Goal: Entertainment & Leisure: Consume media (video, audio)

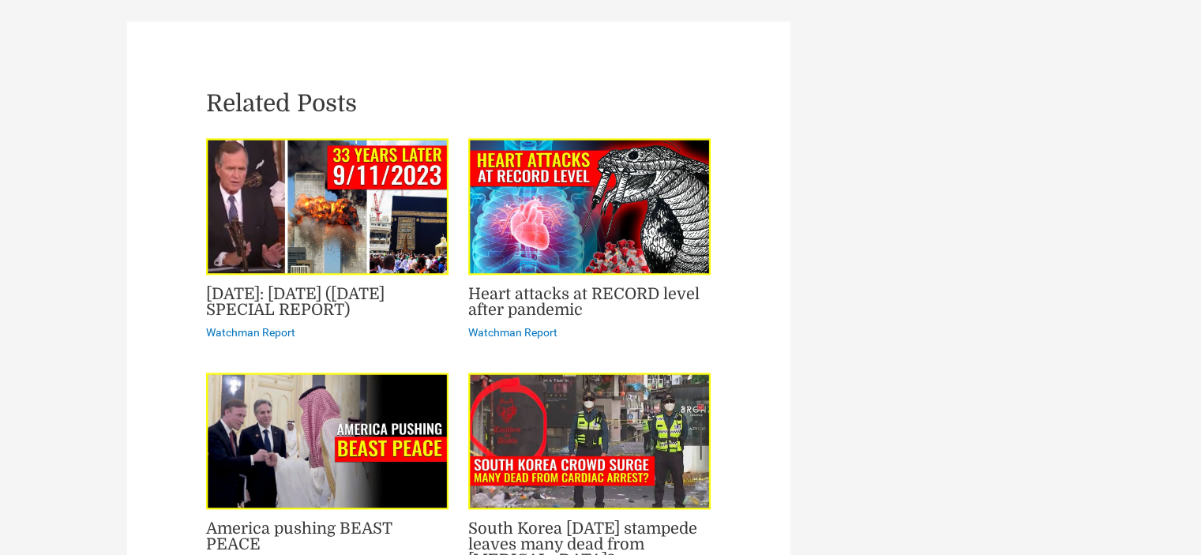
scroll to position [2132, 0]
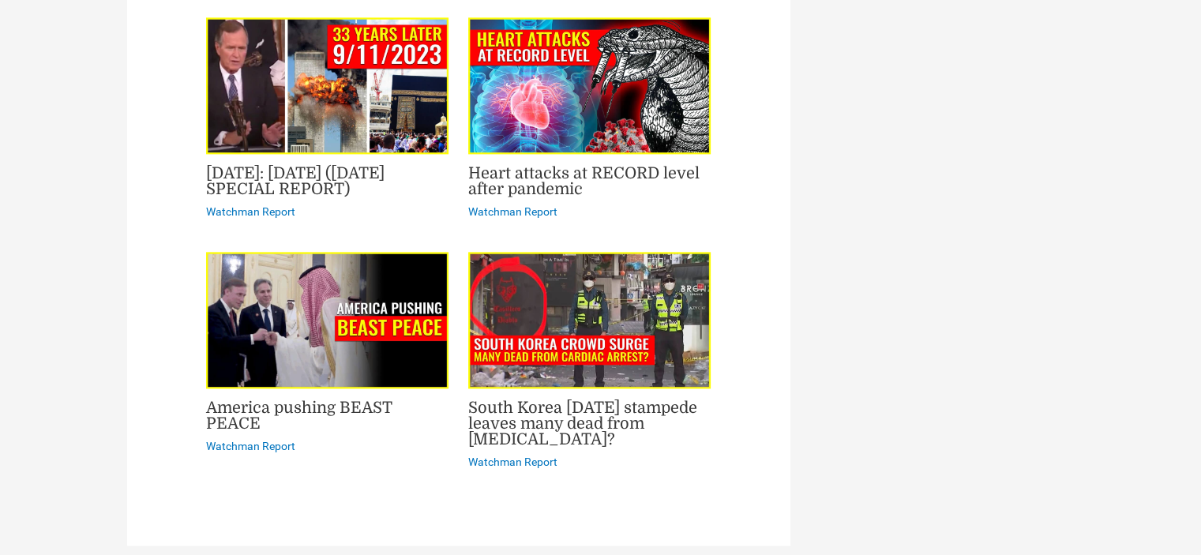
drag, startPoint x: 625, startPoint y: 391, endPoint x: 592, endPoint y: 404, distance: 35.8
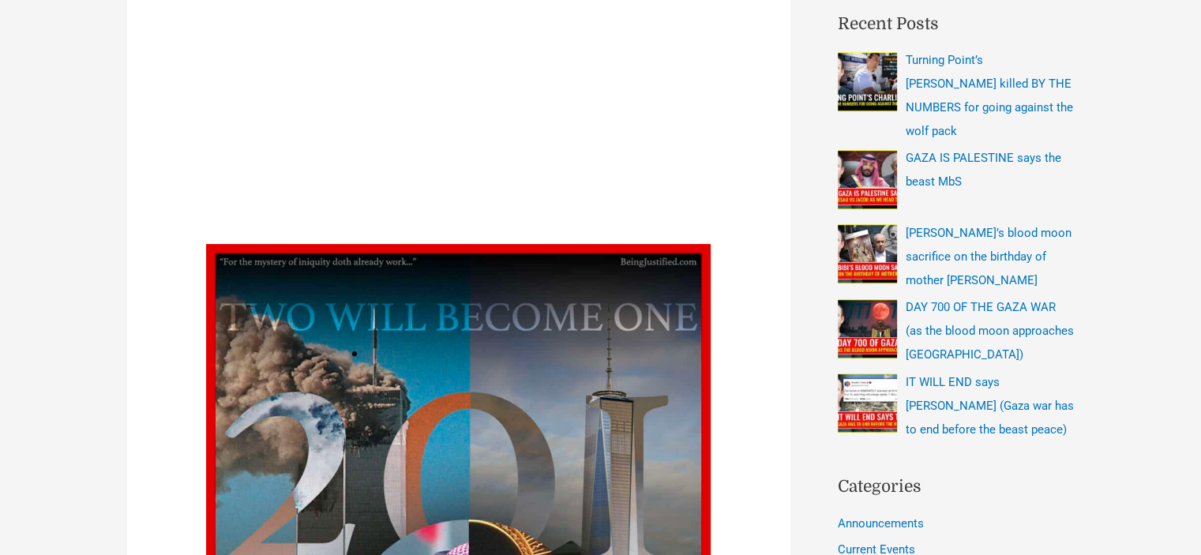
scroll to position [0, 0]
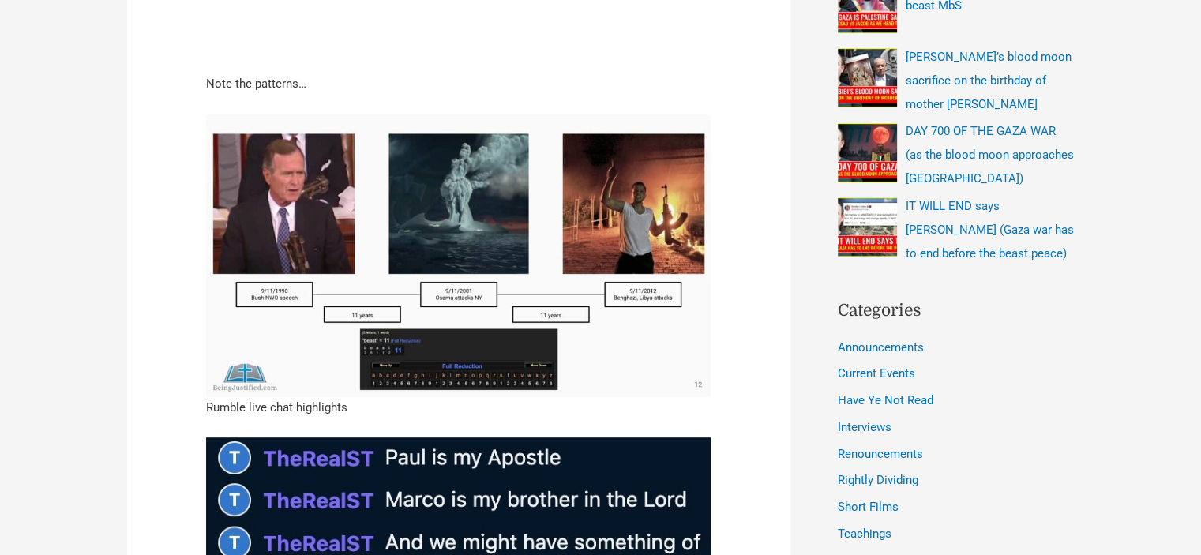
scroll to position [474, 0]
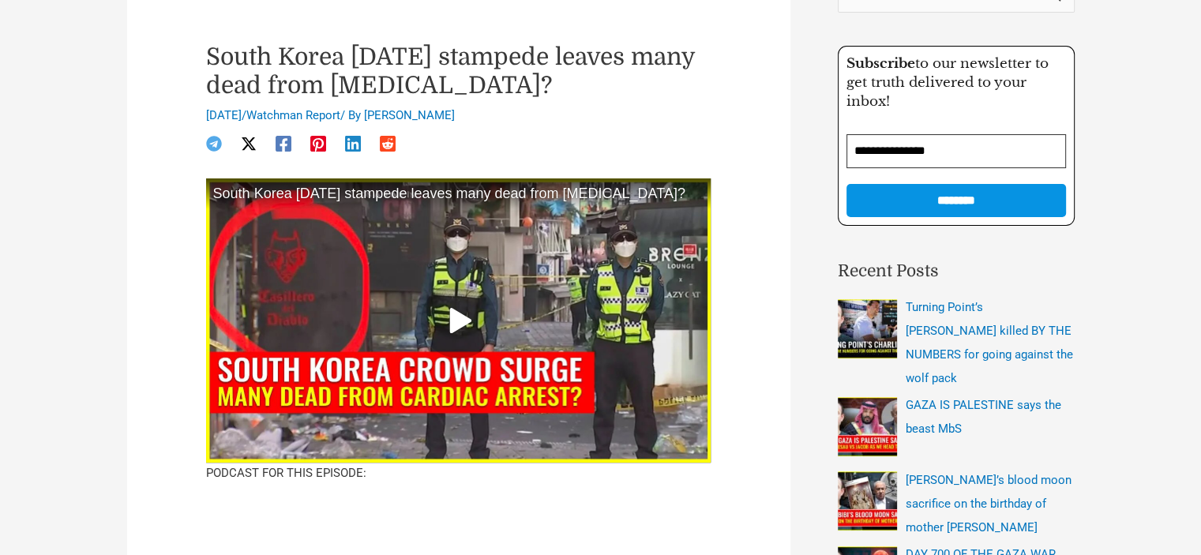
scroll to position [316, 0]
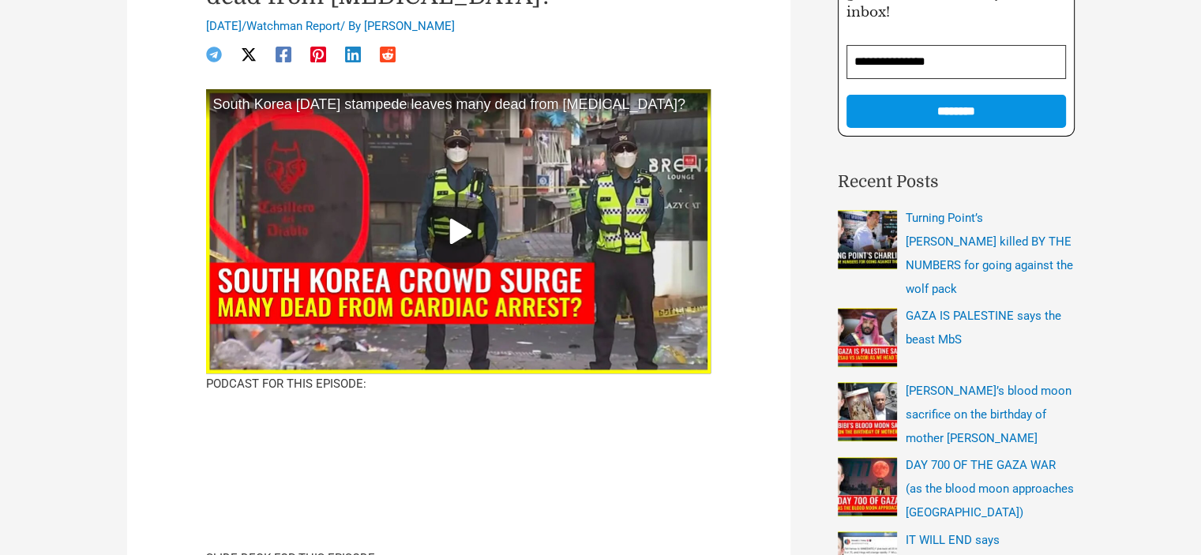
click at [469, 211] on div at bounding box center [459, 231] width 76 height 76
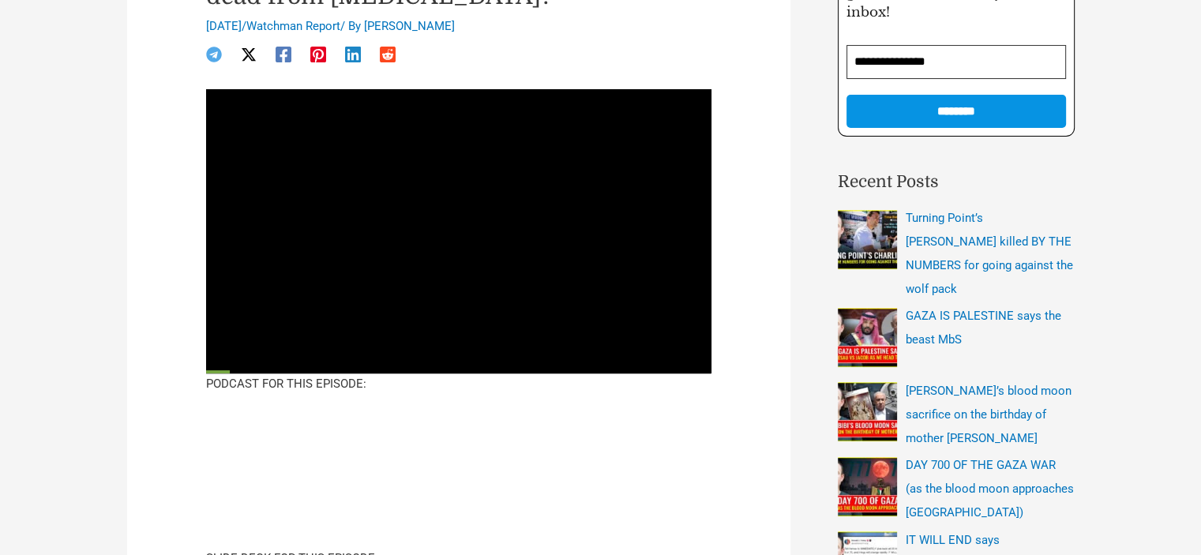
click at [648, 325] on div at bounding box center [458, 207] width 505 height 237
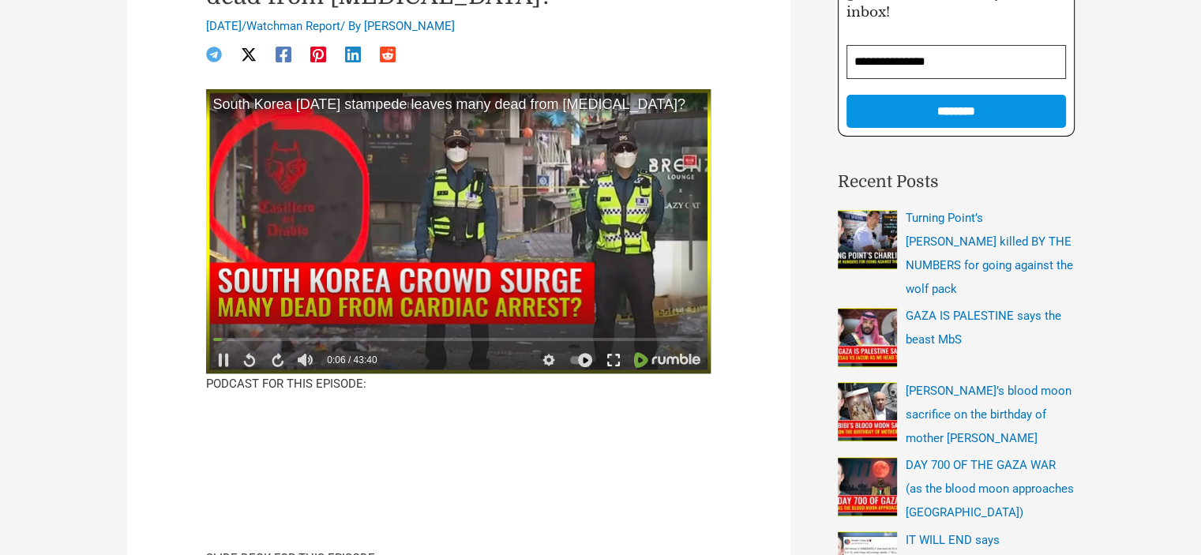
click at [607, 353] on icon at bounding box center [614, 360] width 14 height 14
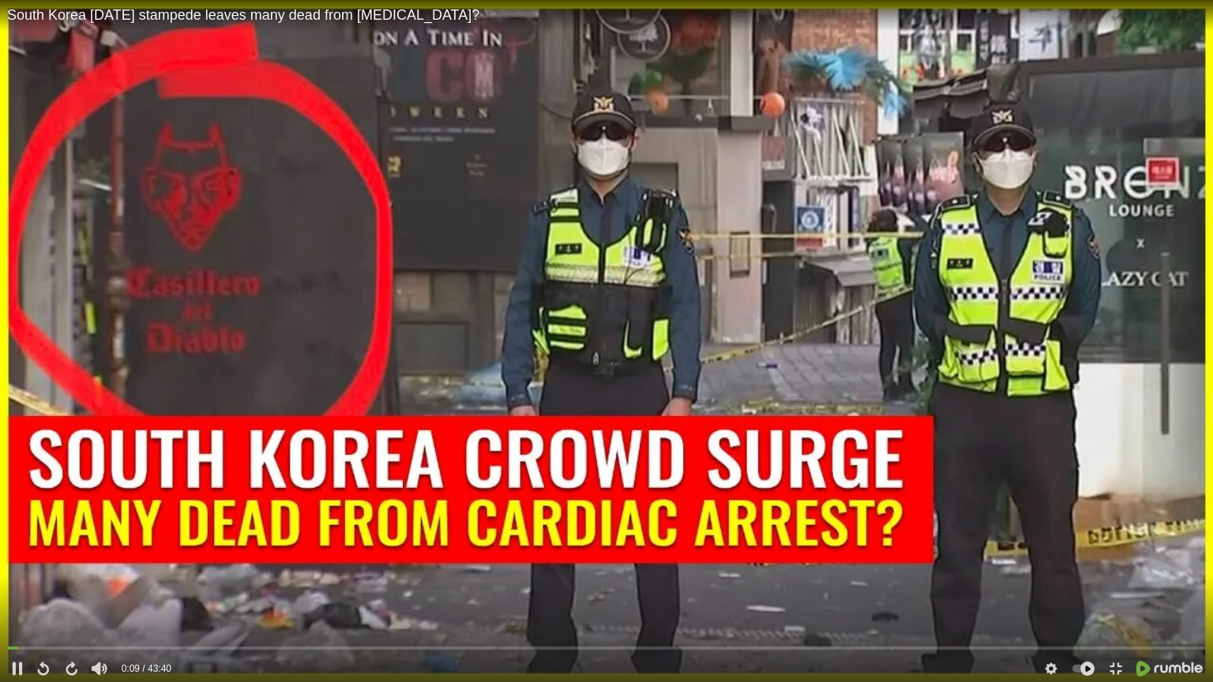
click at [607, 449] on video at bounding box center [606, 341] width 1213 height 682
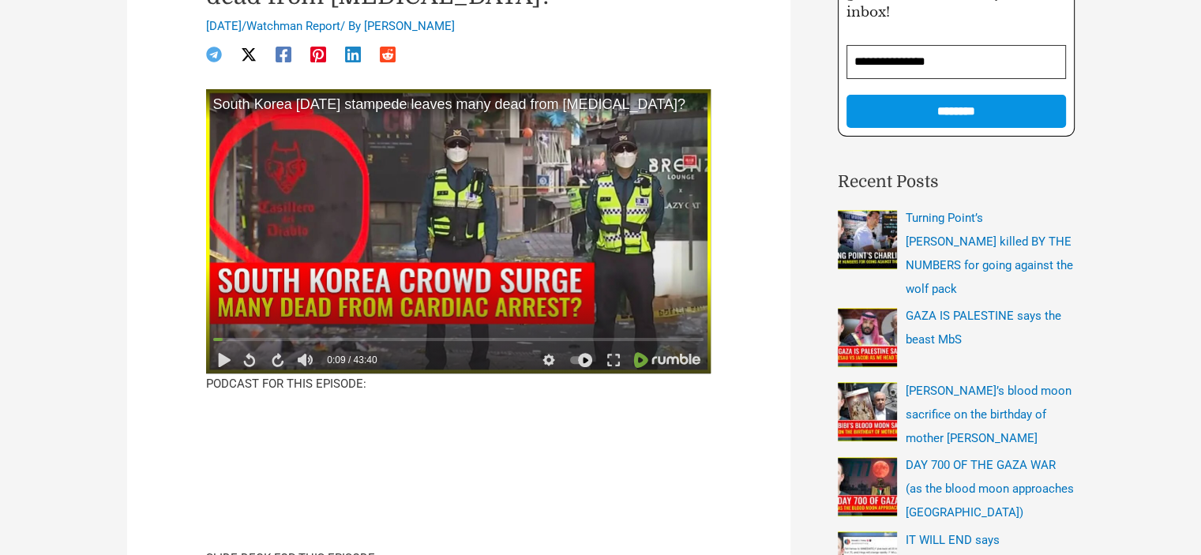
click at [381, 245] on video at bounding box center [458, 231] width 505 height 284
click at [613, 366] on icon at bounding box center [614, 360] width 14 height 14
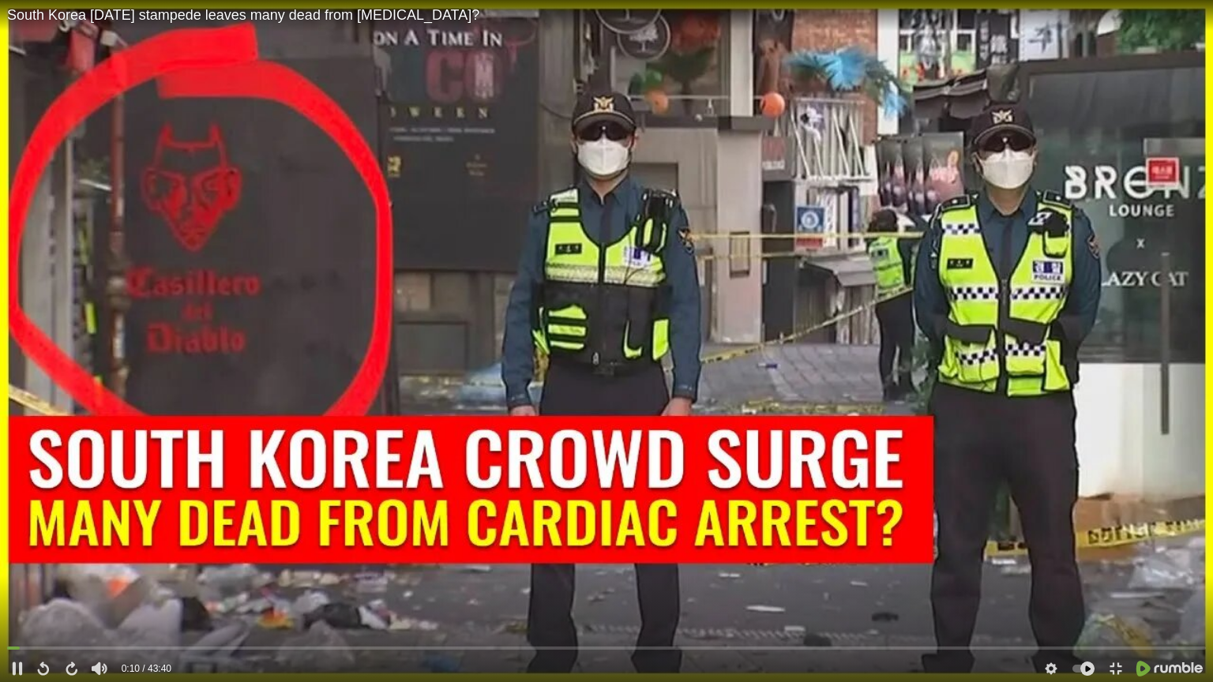
drag, startPoint x: 28, startPoint y: 647, endPoint x: 0, endPoint y: 646, distance: 27.7
click at [0, 554] on div "0:10 0:10 / 43:40" at bounding box center [606, 662] width 1213 height 39
click at [12, 554] on div "0:00" at bounding box center [606, 650] width 1199 height 14
click at [682, 554] on div "24:28" at bounding box center [606, 650] width 1199 height 14
click at [1112, 554] on icon at bounding box center [1116, 669] width 14 height 14
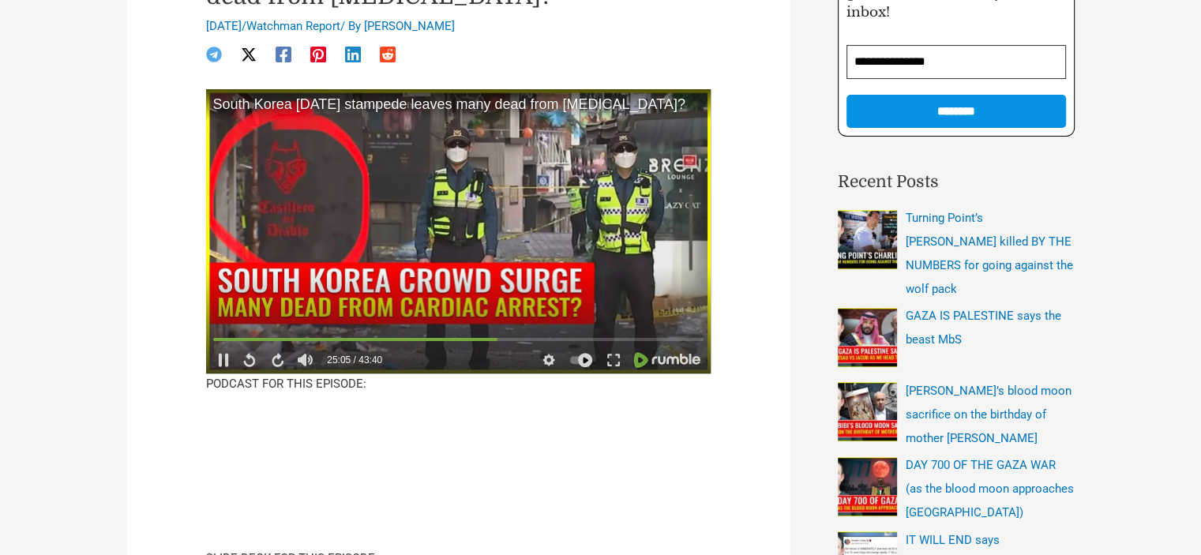
click at [584, 160] on video at bounding box center [458, 231] width 505 height 284
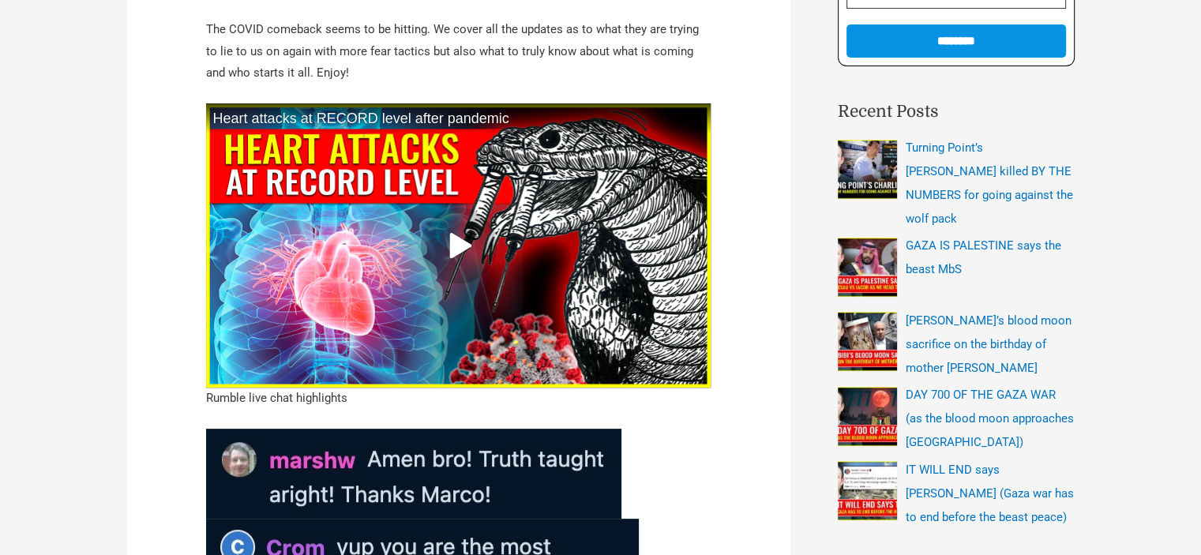
scroll to position [395, 0]
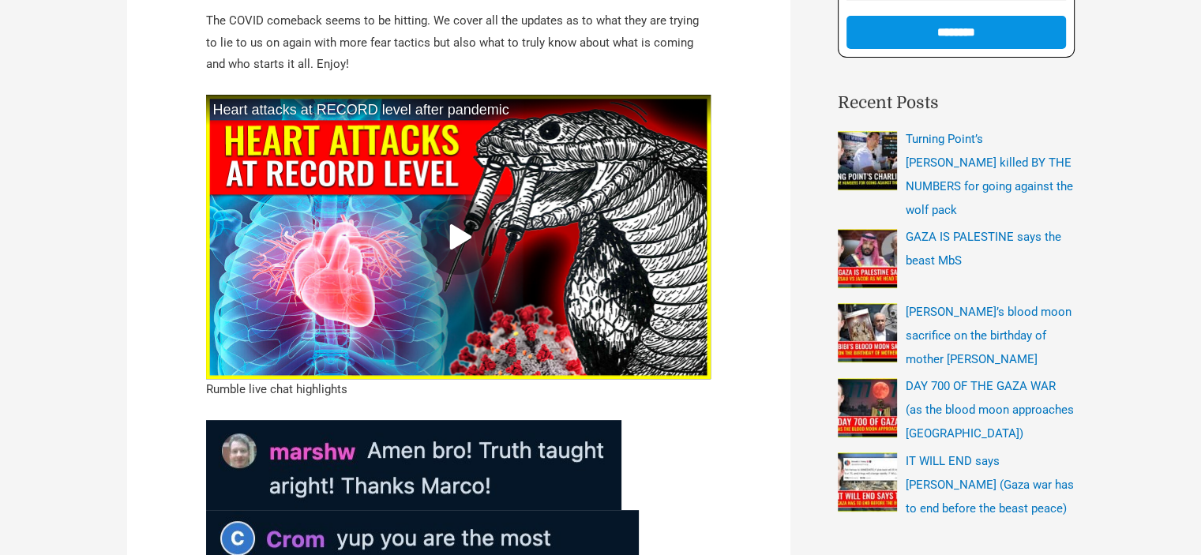
click at [543, 193] on div at bounding box center [458, 237] width 505 height 284
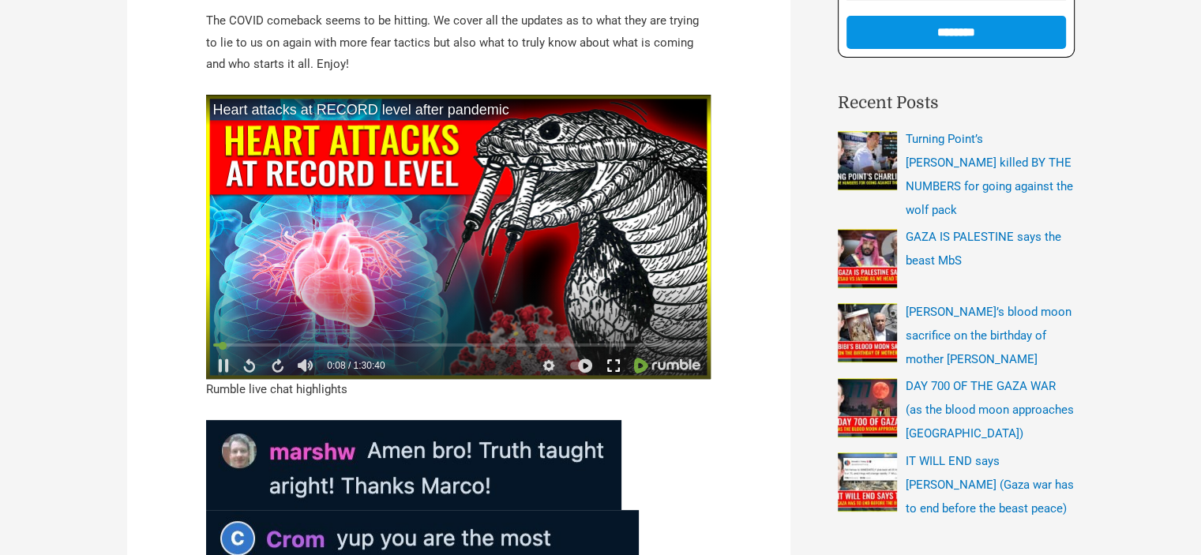
click at [614, 362] on icon at bounding box center [614, 366] width 14 height 14
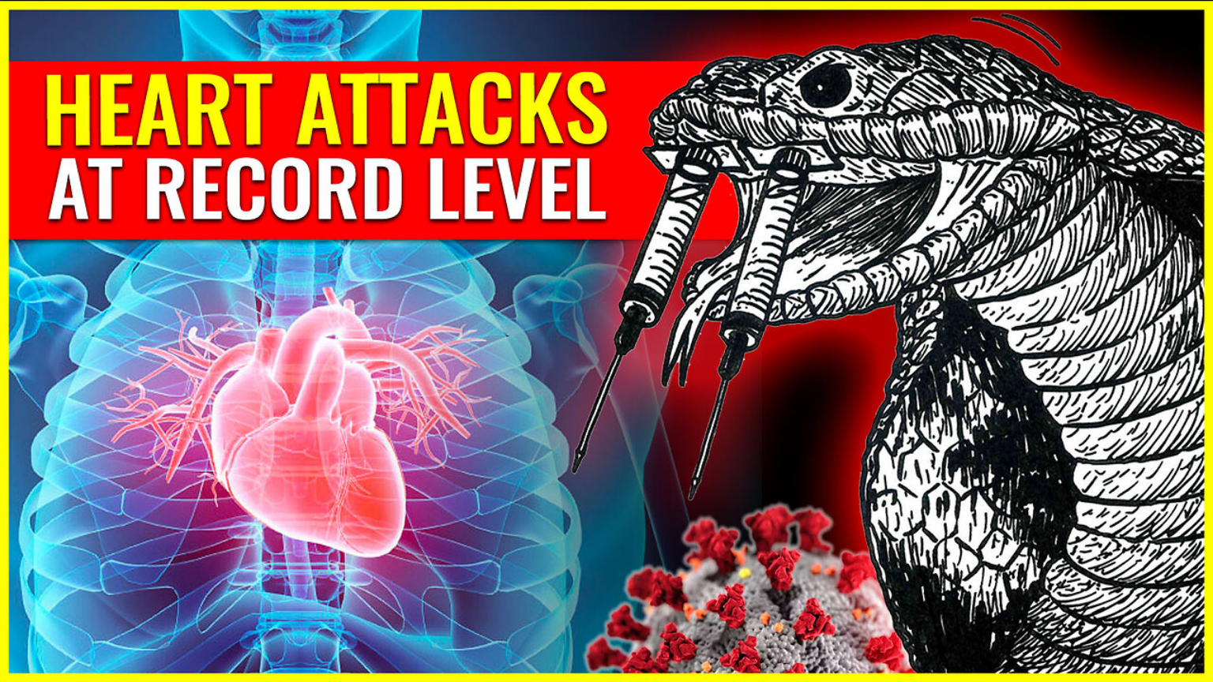
click at [613, 457] on video at bounding box center [606, 341] width 1213 height 682
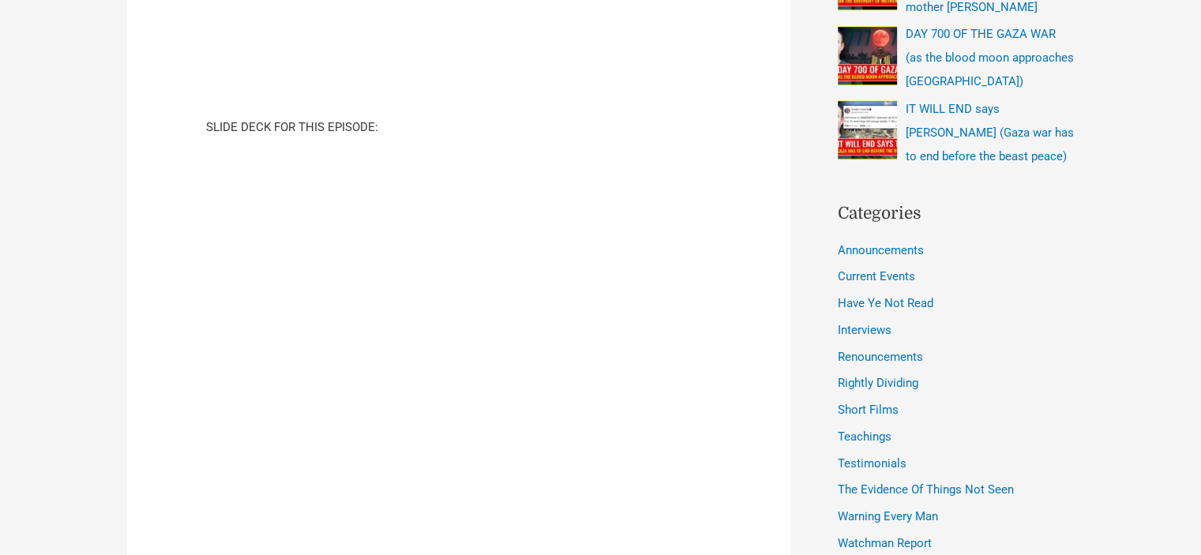
scroll to position [553, 0]
